Goal: Book appointment/travel/reservation

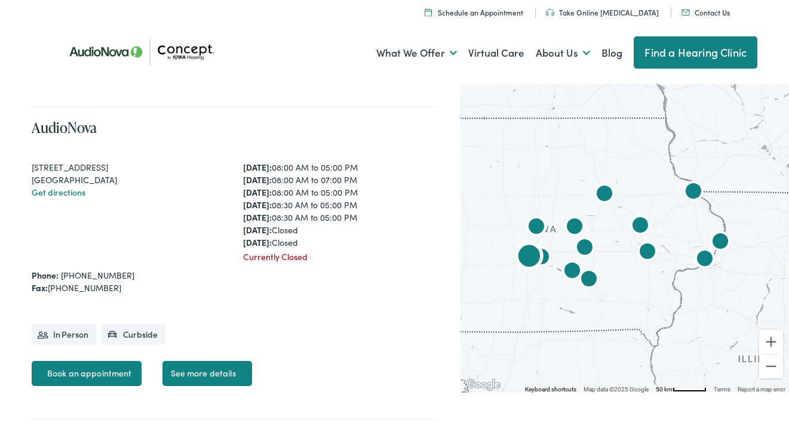
scroll to position [4293, 0]
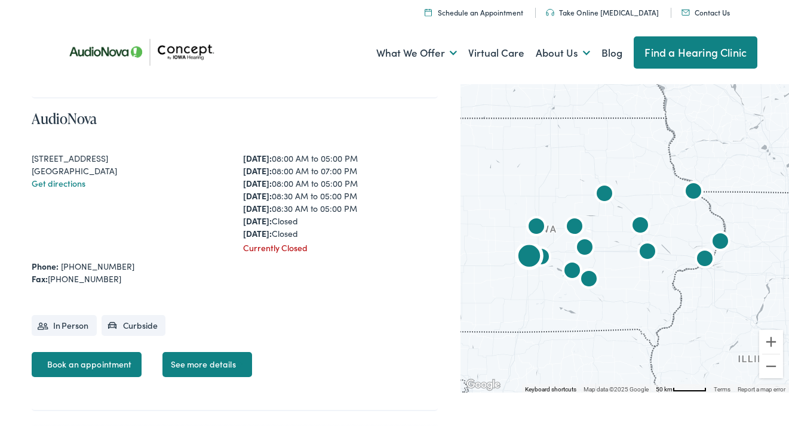
click at [79, 323] on li "In Person" at bounding box center [64, 325] width 65 height 21
click at [85, 358] on link "Book an appointment" at bounding box center [87, 364] width 110 height 25
click at [121, 352] on link "Book an appointment" at bounding box center [87, 364] width 110 height 25
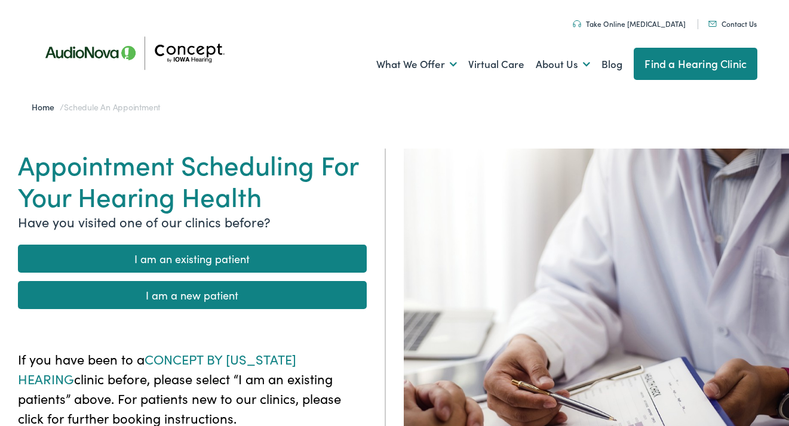
click at [106, 290] on link "I am a new patient" at bounding box center [192, 295] width 349 height 28
click at [179, 256] on link "I am an existing patient" at bounding box center [192, 259] width 349 height 28
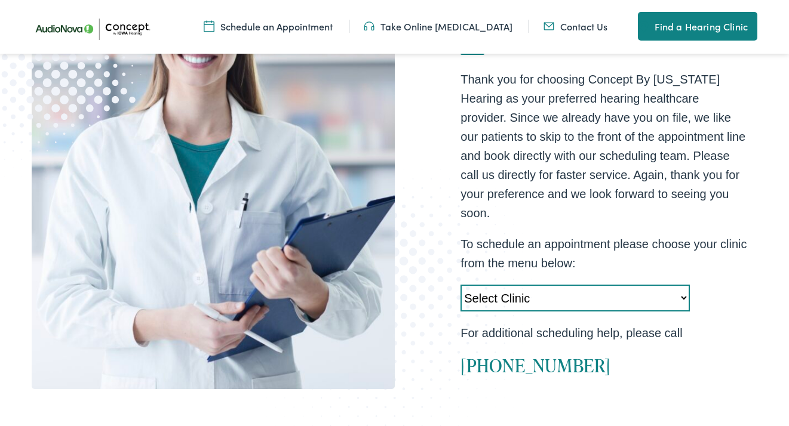
scroll to position [230, 0]
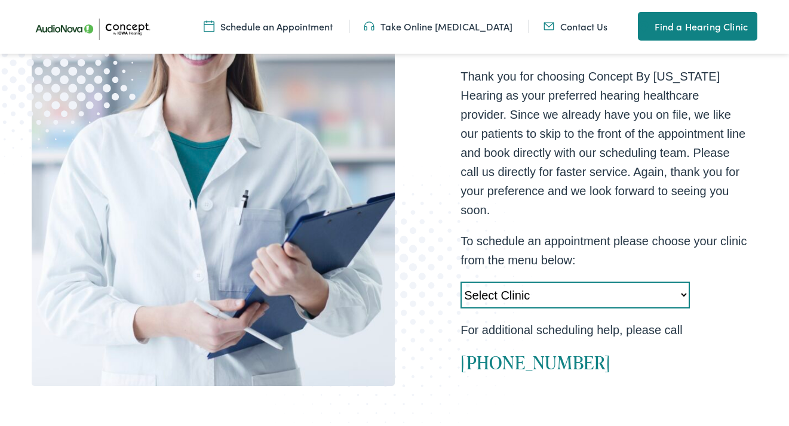
click at [684, 288] on select "Select Clinic Cedar Rapids-IA-AudioNova 5300 Edgewood Rd NE Clinton-IA-AudioNov…" at bounding box center [574, 295] width 229 height 27
select select "https://iowahearing.alpacaaudiology.com/locations/west-des-moines-ia/"
click at [460, 282] on select "Select Clinic Cedar Rapids-IA-AudioNova 5300 Edgewood Rd NE Clinton-IA-AudioNov…" at bounding box center [574, 295] width 229 height 27
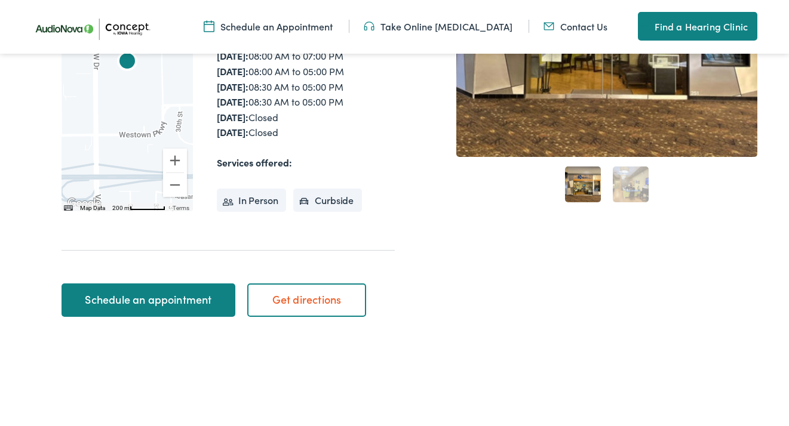
scroll to position [299, 0]
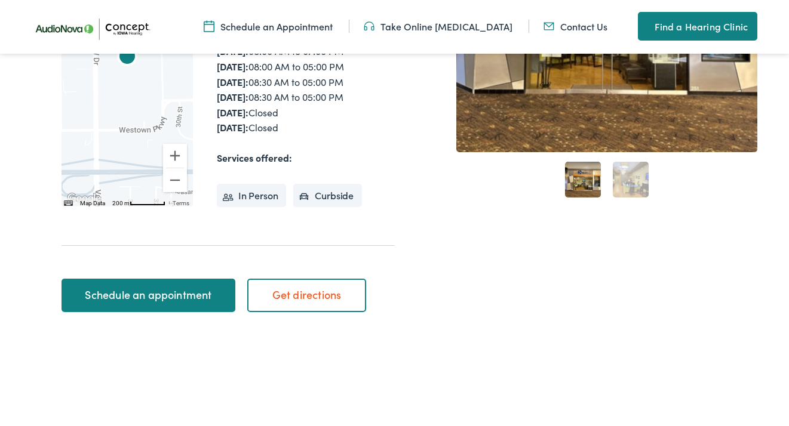
click at [241, 208] on li "In Person" at bounding box center [252, 196] width 70 height 24
click at [243, 208] on li "In Person" at bounding box center [252, 196] width 70 height 24
click at [206, 303] on link "Schedule an appointment" at bounding box center [148, 295] width 174 height 33
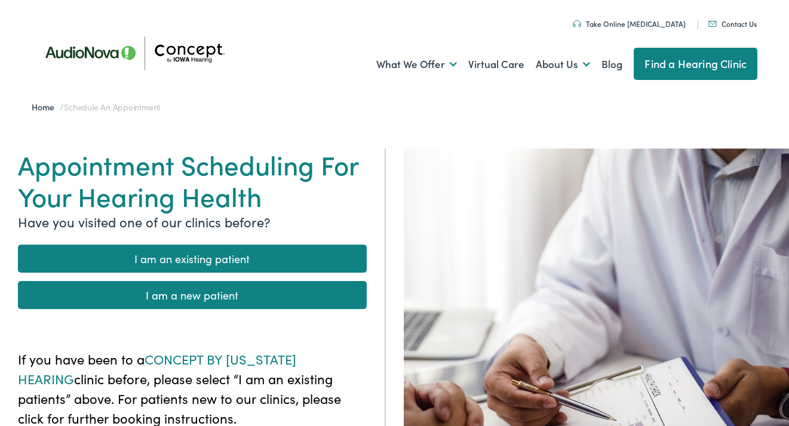
click at [200, 257] on link "I am an existing patient" at bounding box center [192, 259] width 349 height 28
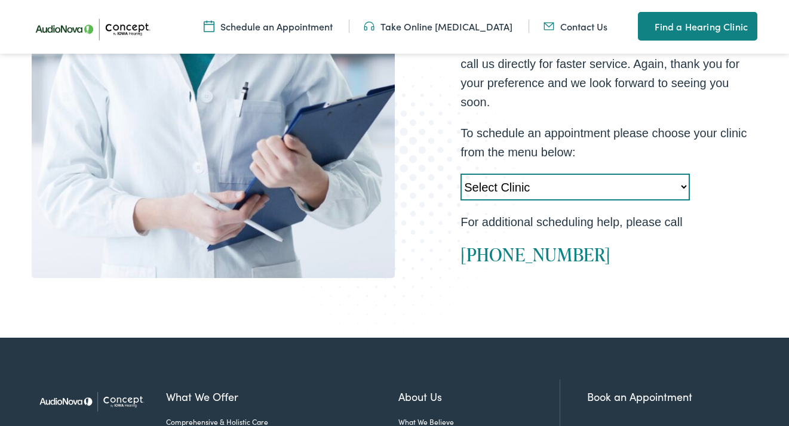
scroll to position [339, 0]
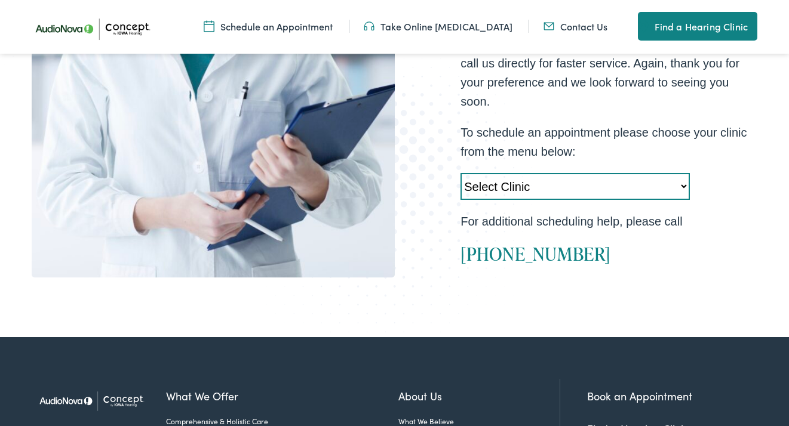
click at [682, 176] on select "Select Clinic Cedar Rapids-IA-AudioNova 5300 Edgewood Rd NE Clinton-IA-AudioNov…" at bounding box center [574, 186] width 229 height 27
select select "https://iowahearing.alpacaaudiology.com/locations/west-des-moines-ia/"
click at [460, 173] on select "Select Clinic Cedar Rapids-IA-AudioNova 5300 Edgewood Rd NE Clinton-IA-AudioNov…" at bounding box center [574, 186] width 229 height 27
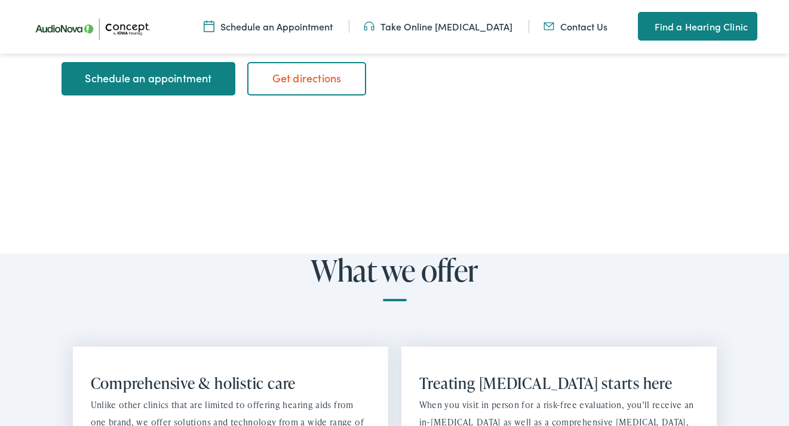
scroll to position [517, 0]
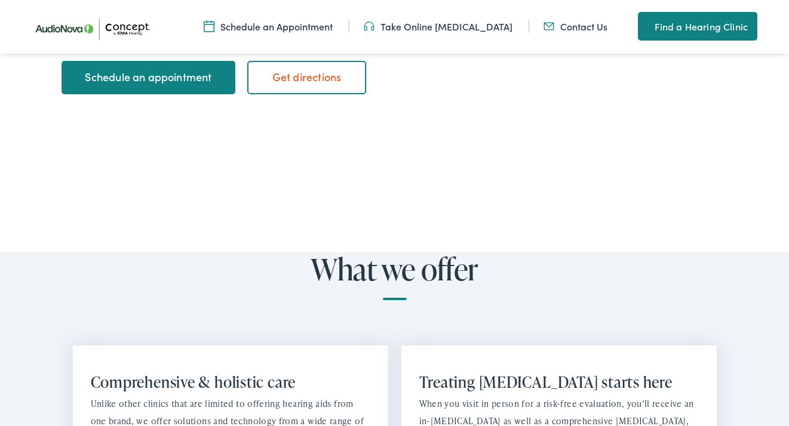
click at [163, 93] on link "Schedule an appointment" at bounding box center [148, 77] width 174 height 33
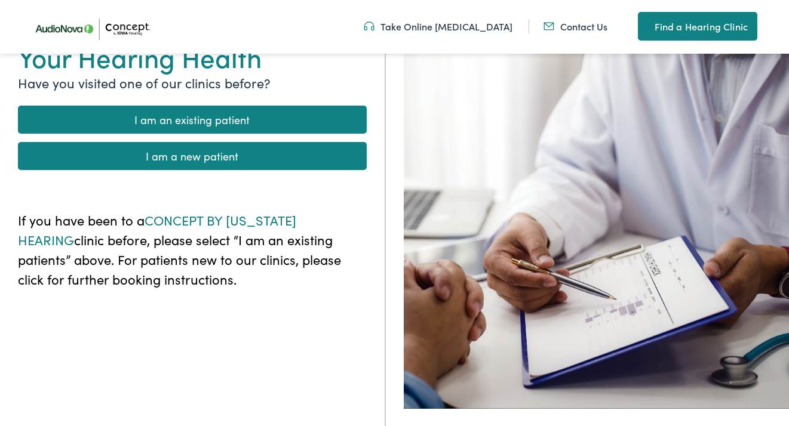
scroll to position [139, 0]
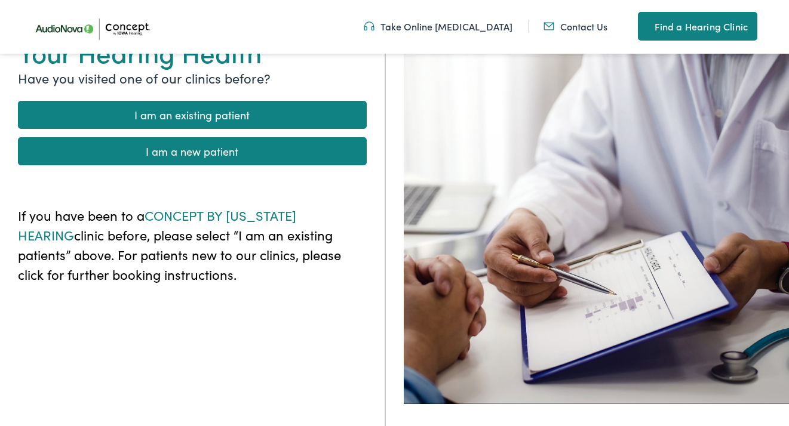
click at [189, 115] on link "I am an existing patient" at bounding box center [192, 115] width 349 height 28
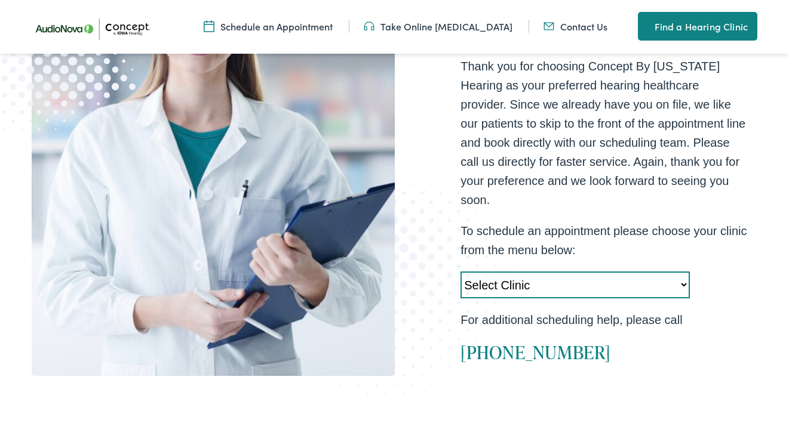
scroll to position [265, 0]
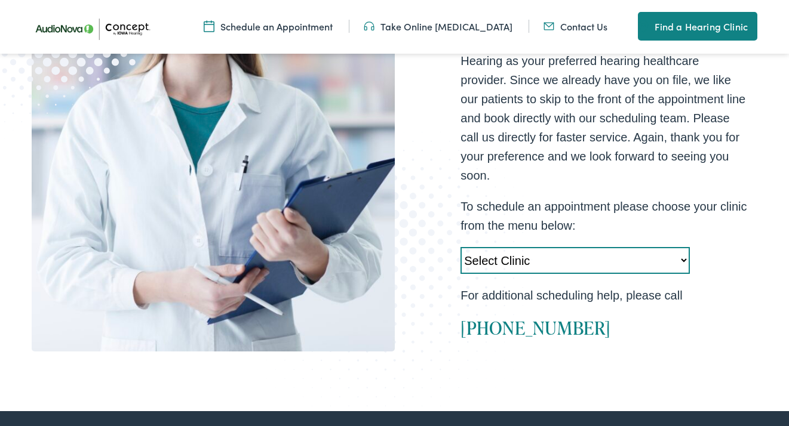
click at [683, 251] on select "Select Clinic Cedar Rapids-IA-AudioNova 5300 Edgewood Rd NE Clinton-IA-AudioNov…" at bounding box center [574, 260] width 229 height 27
select select "https://iowahearing.alpacaaudiology.com/locations/west-des-moines-ia/"
click at [460, 247] on select "Select Clinic Cedar Rapids-IA-AudioNova 5300 Edgewood Rd NE Clinton-IA-AudioNov…" at bounding box center [574, 260] width 229 height 27
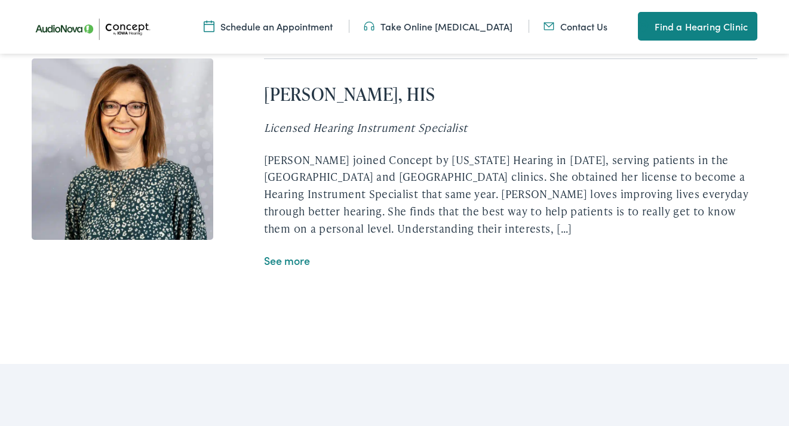
scroll to position [2473, 0]
click at [290, 259] on link "See more" at bounding box center [287, 260] width 46 height 15
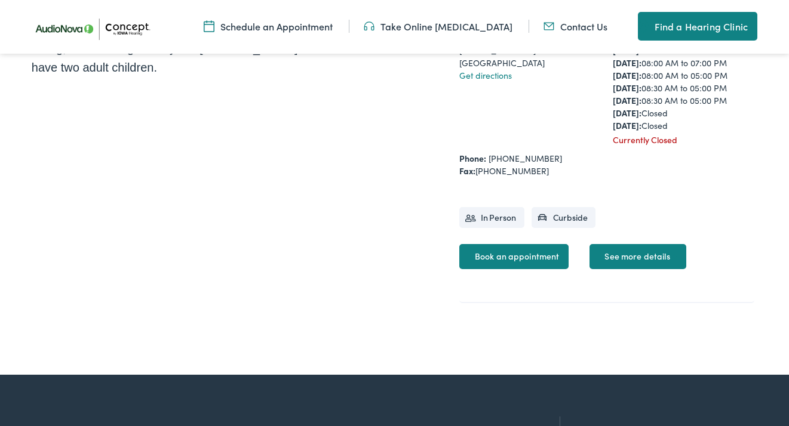
scroll to position [475, 0]
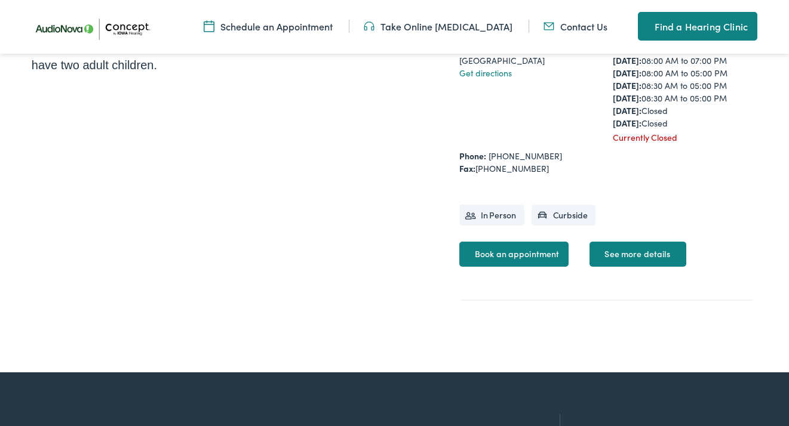
click at [499, 255] on link "Book an appointment" at bounding box center [514, 254] width 110 height 25
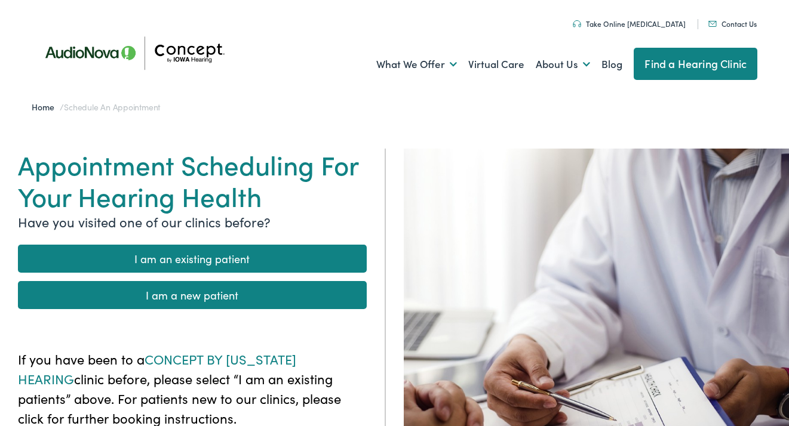
click at [344, 259] on link "I am an existing patient" at bounding box center [192, 259] width 349 height 28
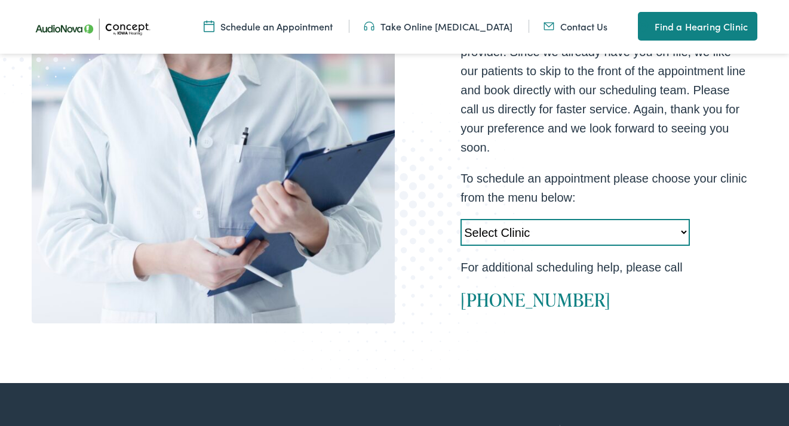
scroll to position [294, 0]
